Goal: Information Seeking & Learning: Learn about a topic

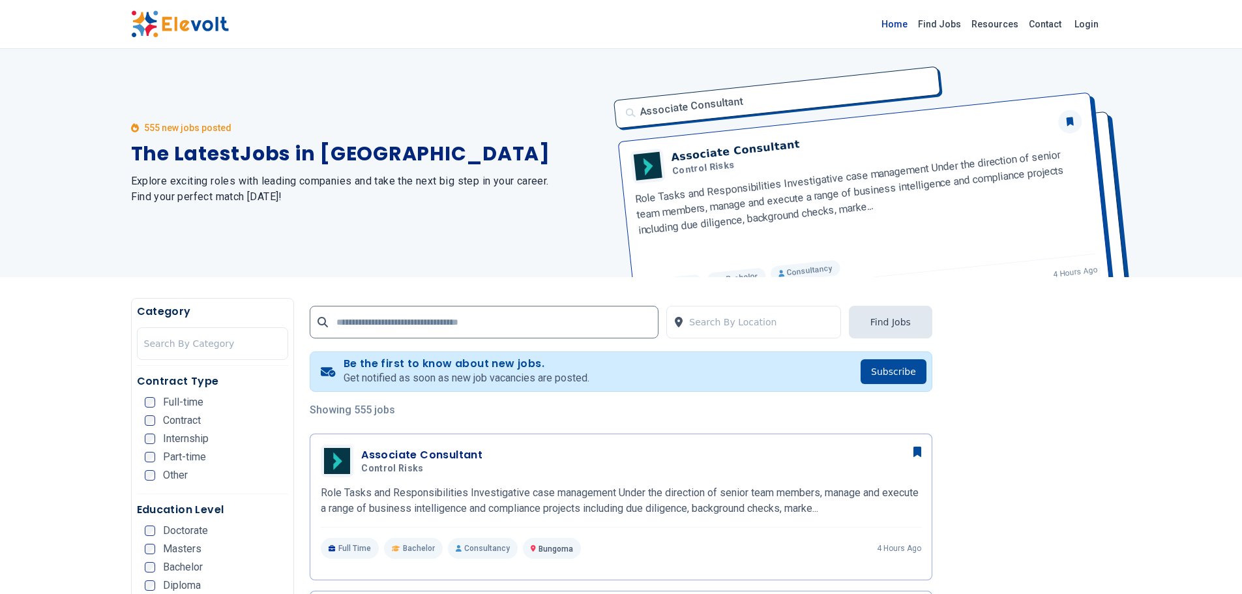
click at [903, 27] on link "Home" at bounding box center [895, 24] width 37 height 21
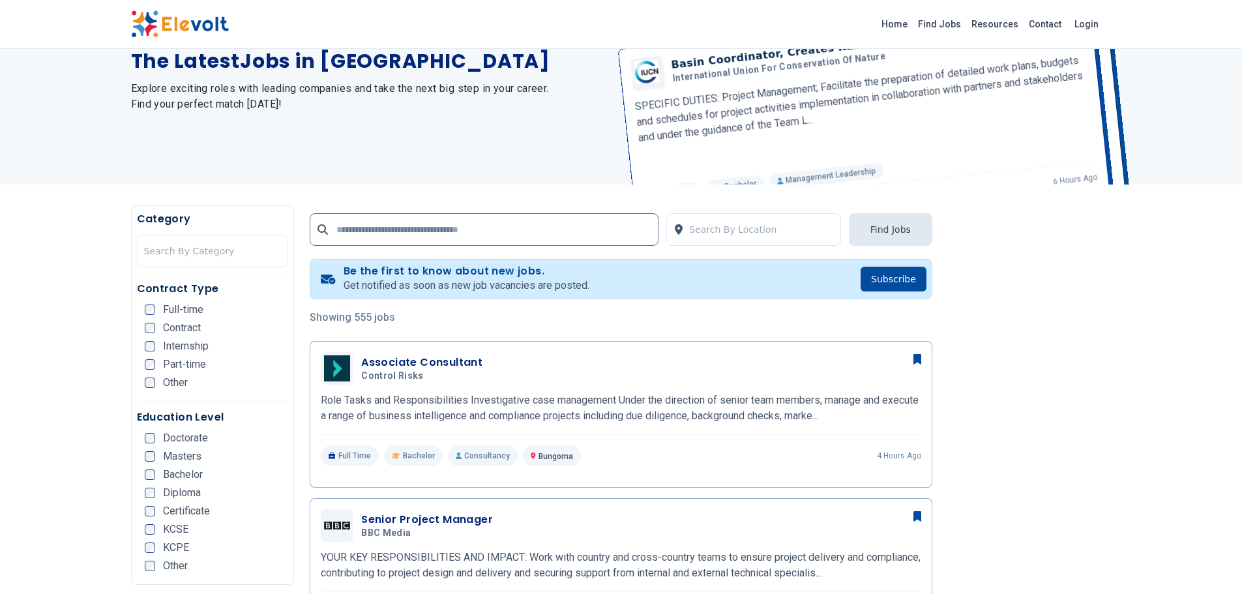
scroll to position [457, 0]
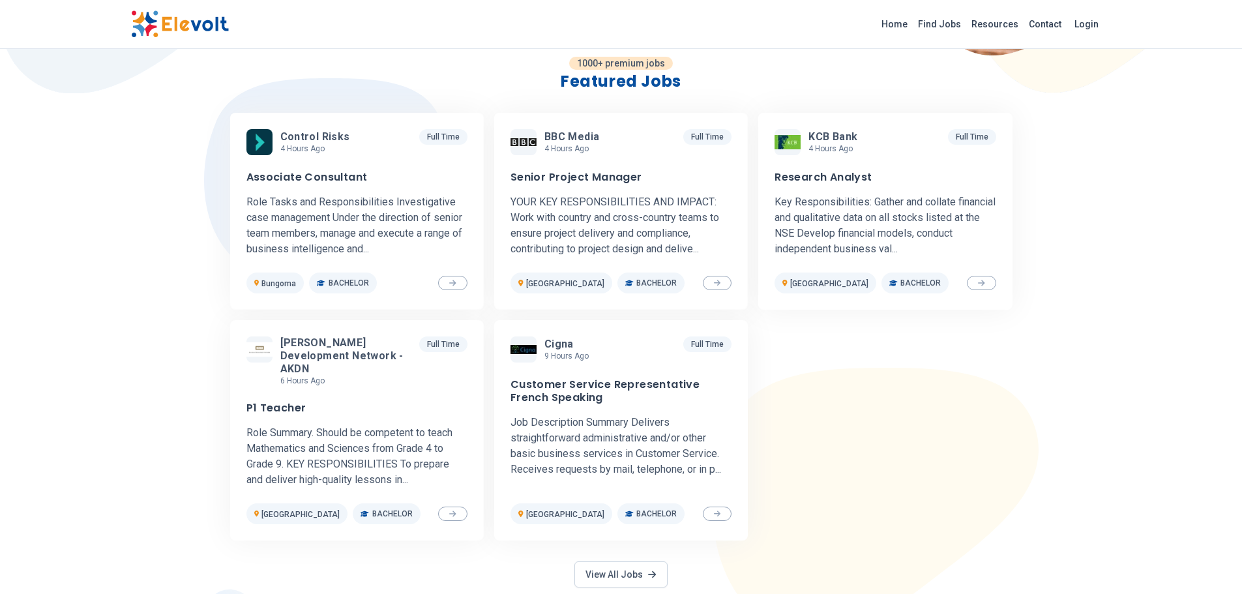
scroll to position [524, 0]
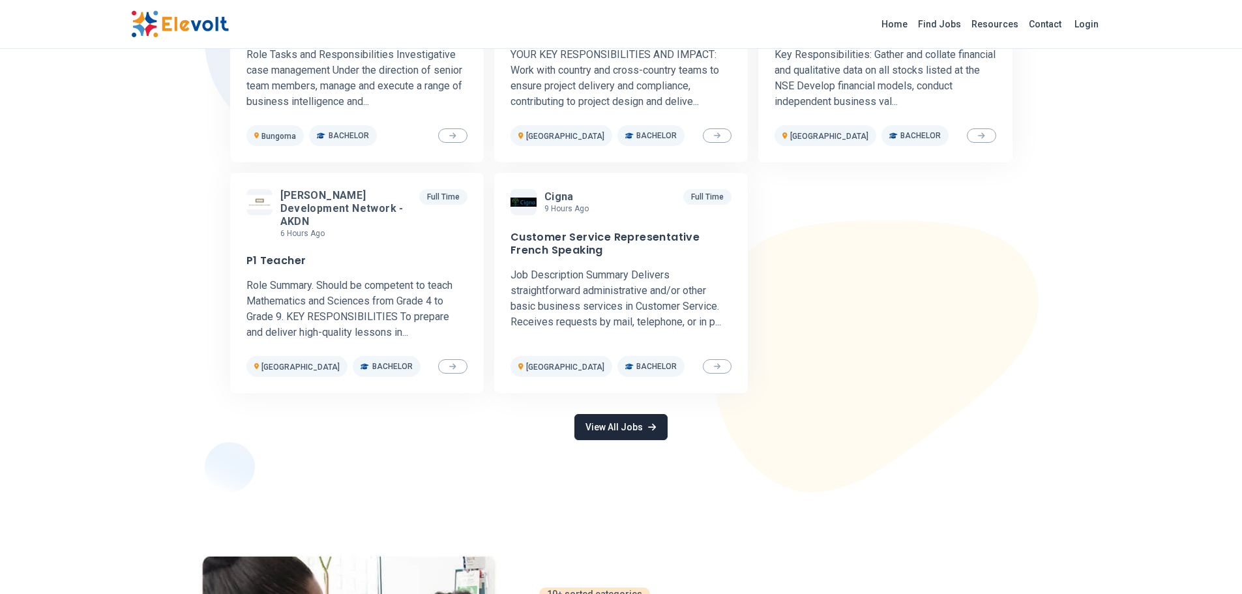
click at [638, 414] on link "View All Jobs" at bounding box center [621, 427] width 93 height 26
